Goal: Task Accomplishment & Management: Use online tool/utility

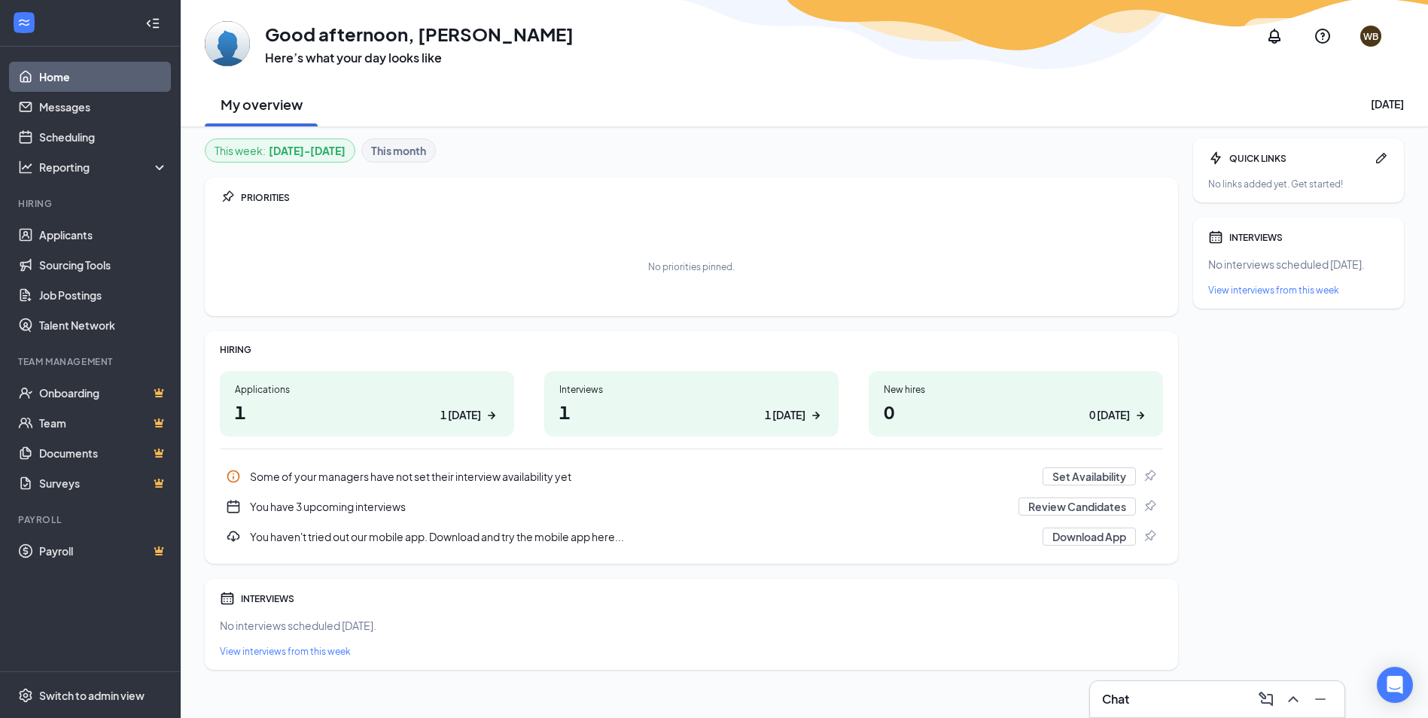
click at [459, 412] on div "1 [DATE]" at bounding box center [460, 415] width 41 height 16
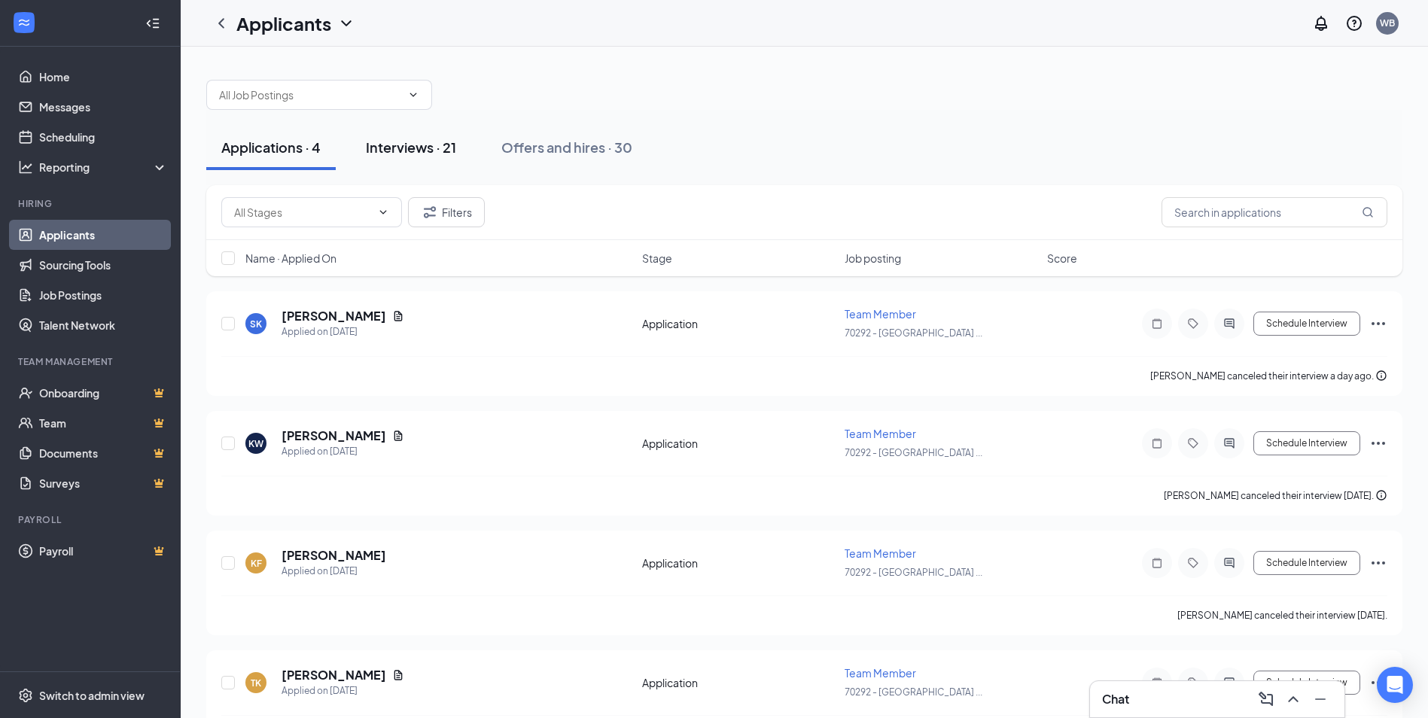
click at [421, 152] on div "Interviews · 21" at bounding box center [411, 147] width 90 height 19
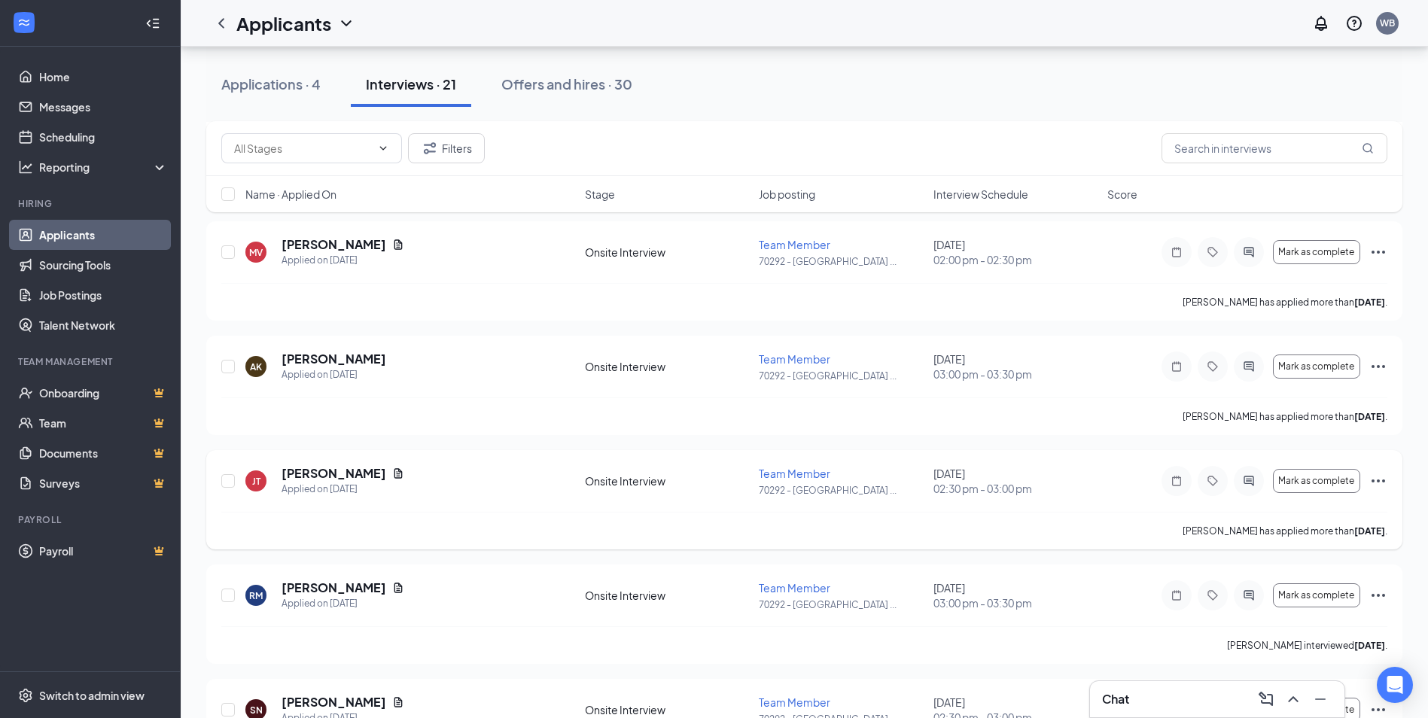
scroll to position [301, 0]
click at [1376, 479] on icon "Ellipses" at bounding box center [1378, 479] width 18 height 18
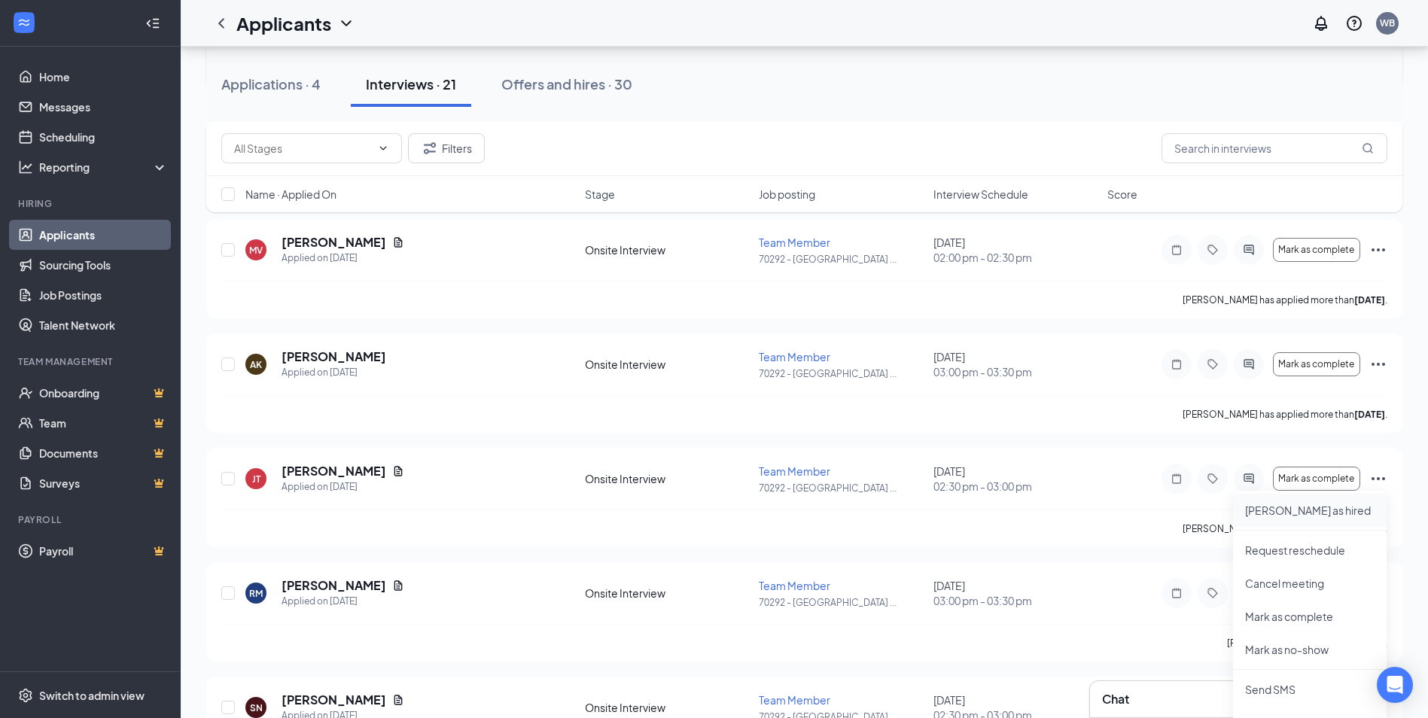
click at [1296, 506] on p "Mark as hired" at bounding box center [1309, 510] width 129 height 15
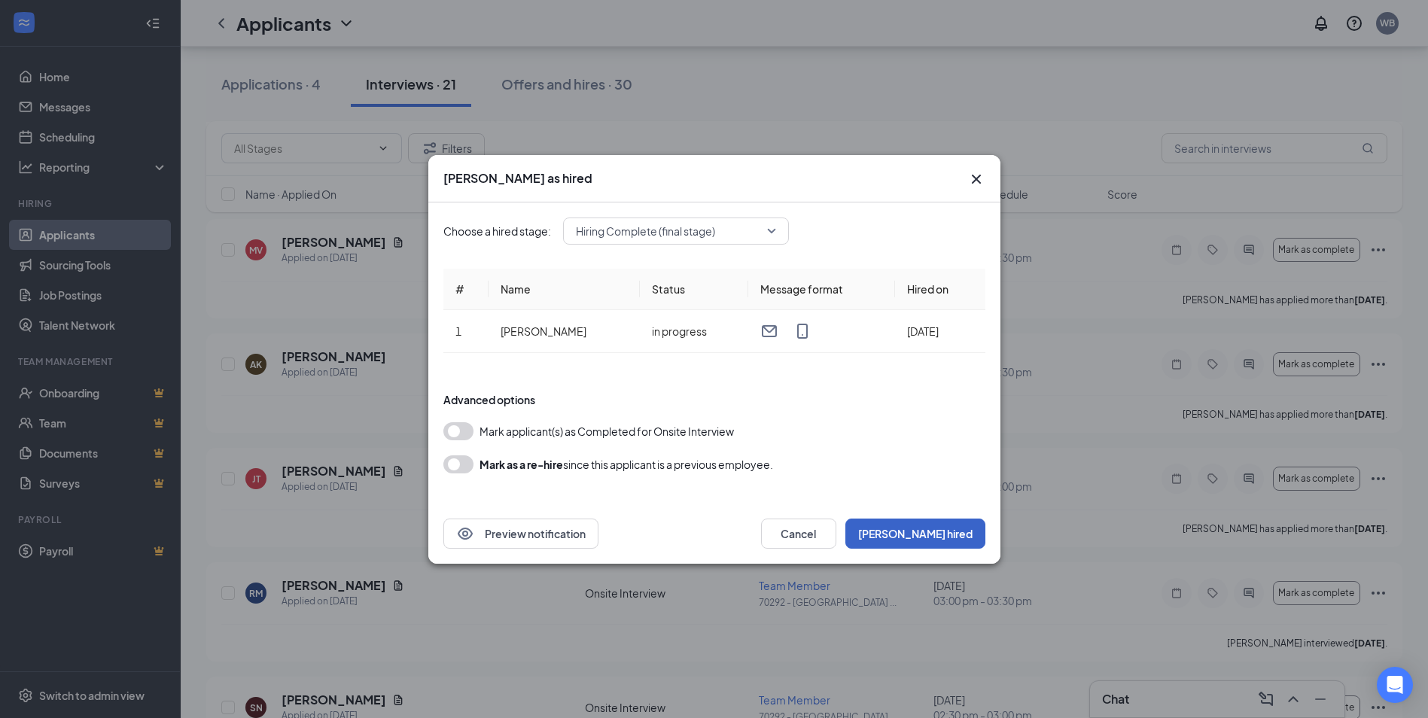
click at [932, 531] on button "Mark hired" at bounding box center [915, 533] width 140 height 30
